Goal: Task Accomplishment & Management: Use online tool/utility

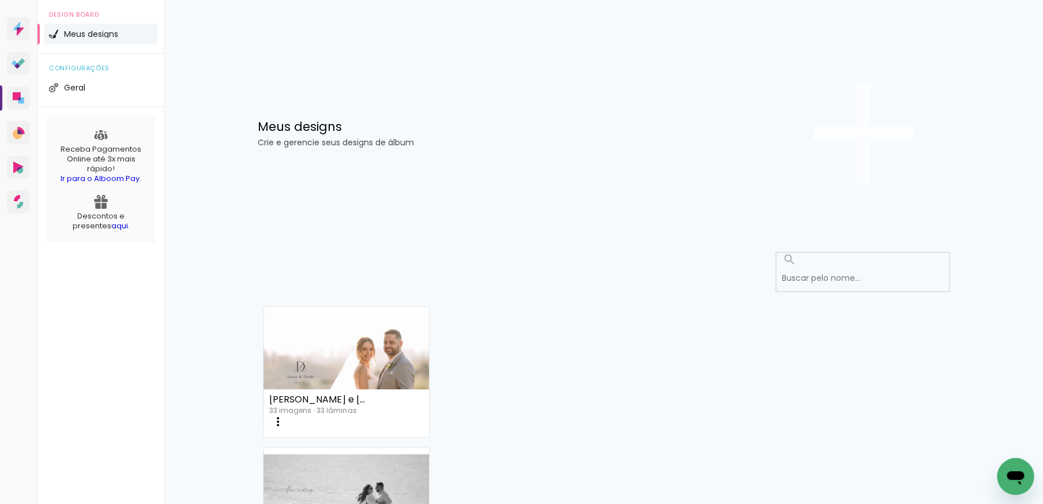
click at [837, 219] on span "Criar um design" at bounding box center [807, 224] width 60 height 11
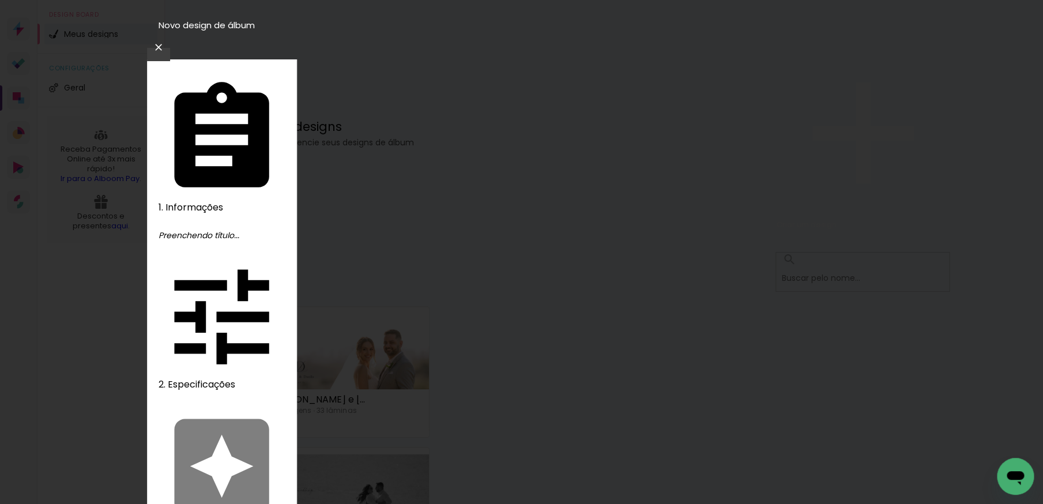
click at [0, 0] on iron-icon at bounding box center [0, 0] width 0 height 0
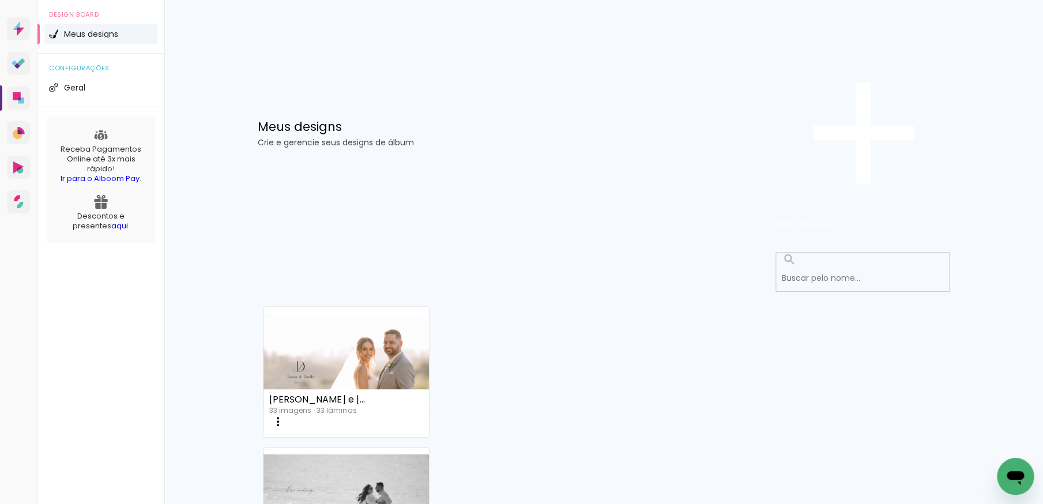
click at [17, 100] on icon at bounding box center [17, 96] width 8 height 8
click at [21, 69] on icon at bounding box center [19, 63] width 14 height 11
